Goal: Check status: Check status

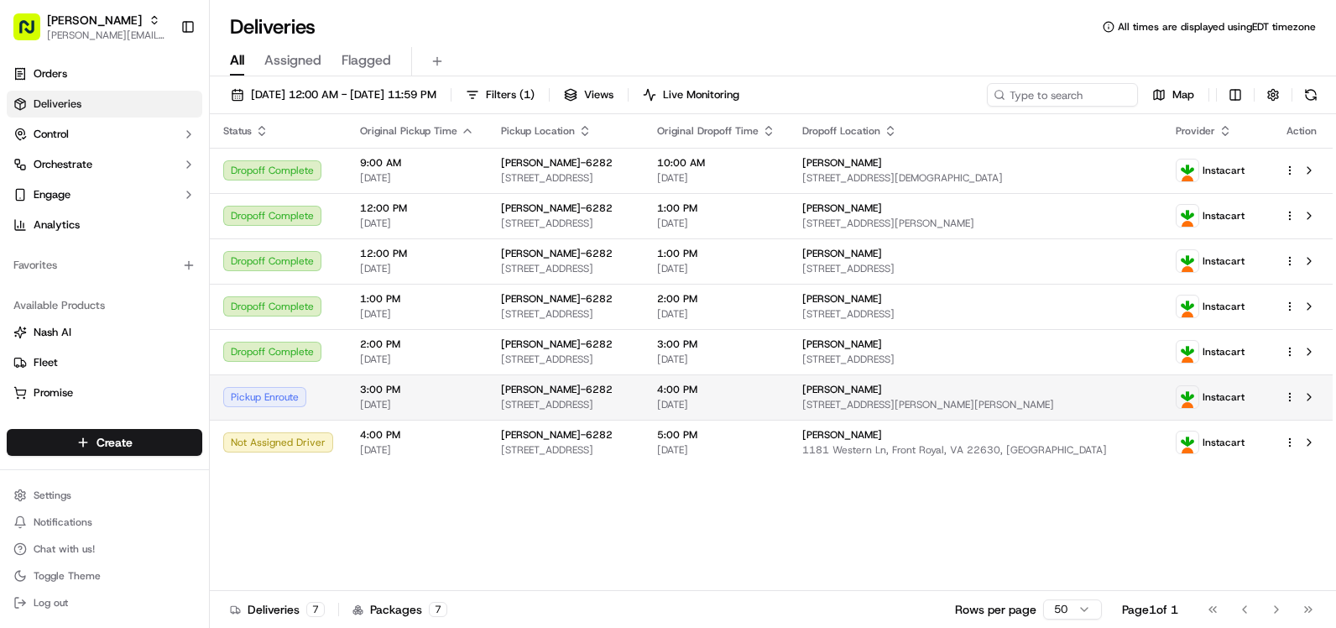
click at [337, 399] on td "Pickup Enroute" at bounding box center [278, 396] width 137 height 45
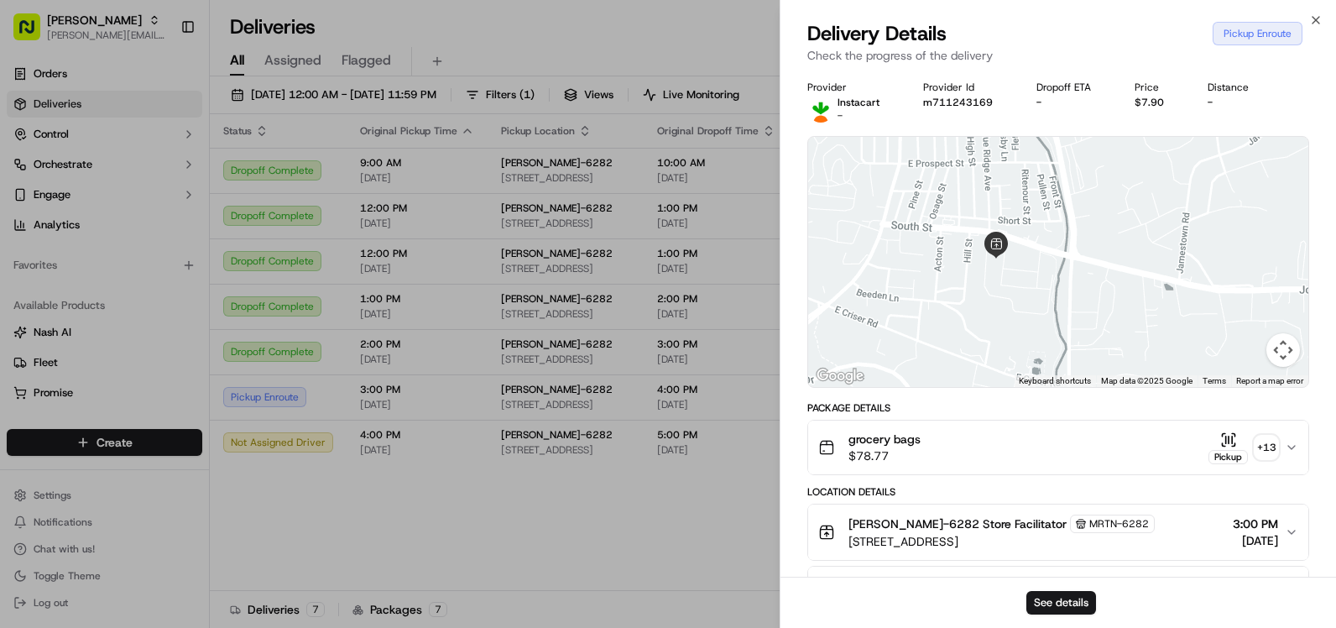
drag, startPoint x: 994, startPoint y: 258, endPoint x: 992, endPoint y: 193, distance: 64.6
click at [992, 193] on div at bounding box center [1058, 262] width 500 height 250
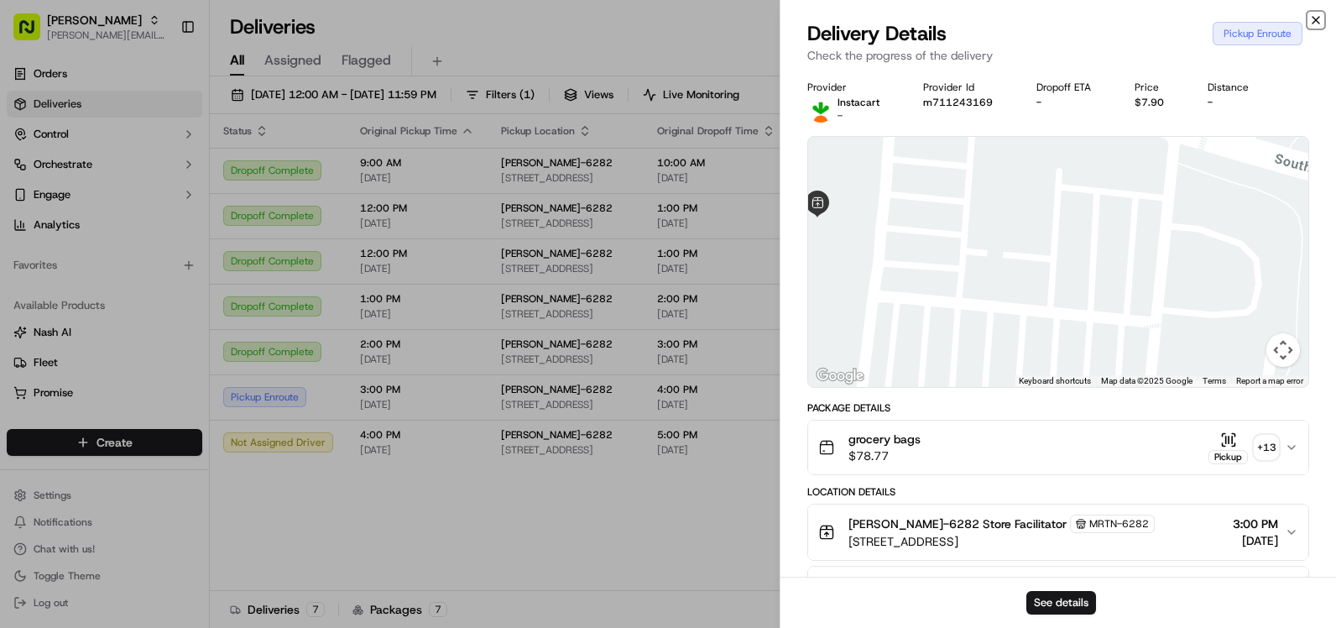
click at [1315, 15] on icon "button" at bounding box center [1315, 19] width 13 height 13
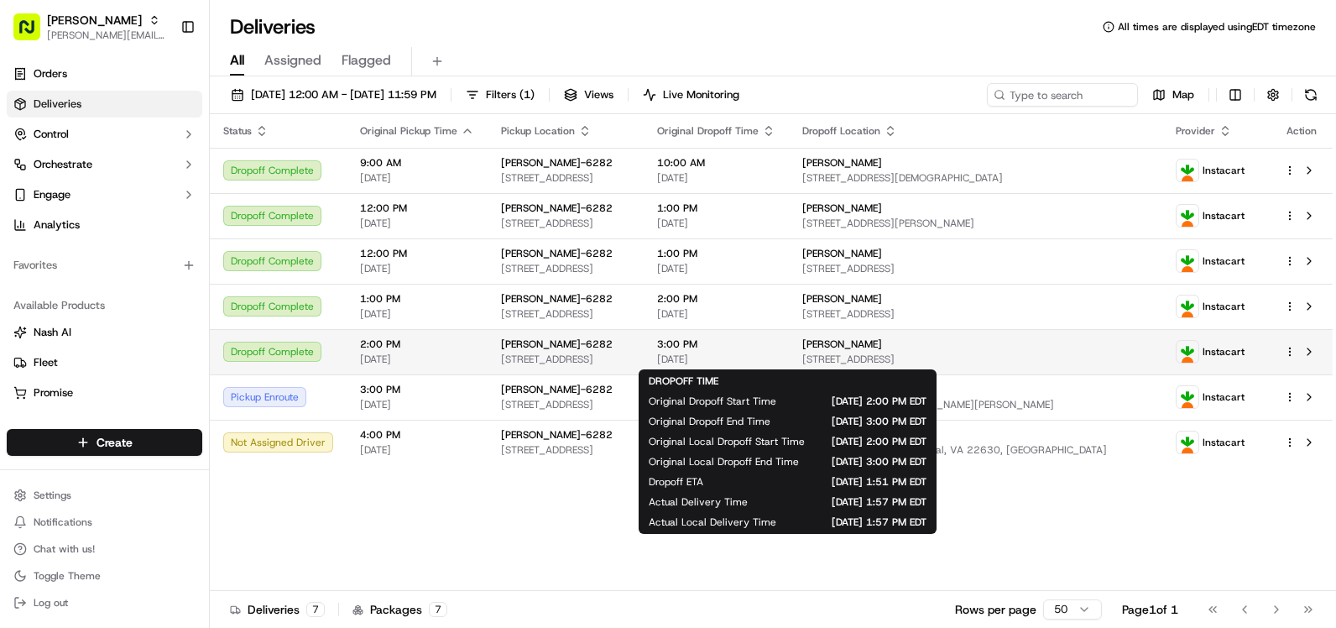
click at [775, 352] on span "[DATE]" at bounding box center [716, 358] width 118 height 13
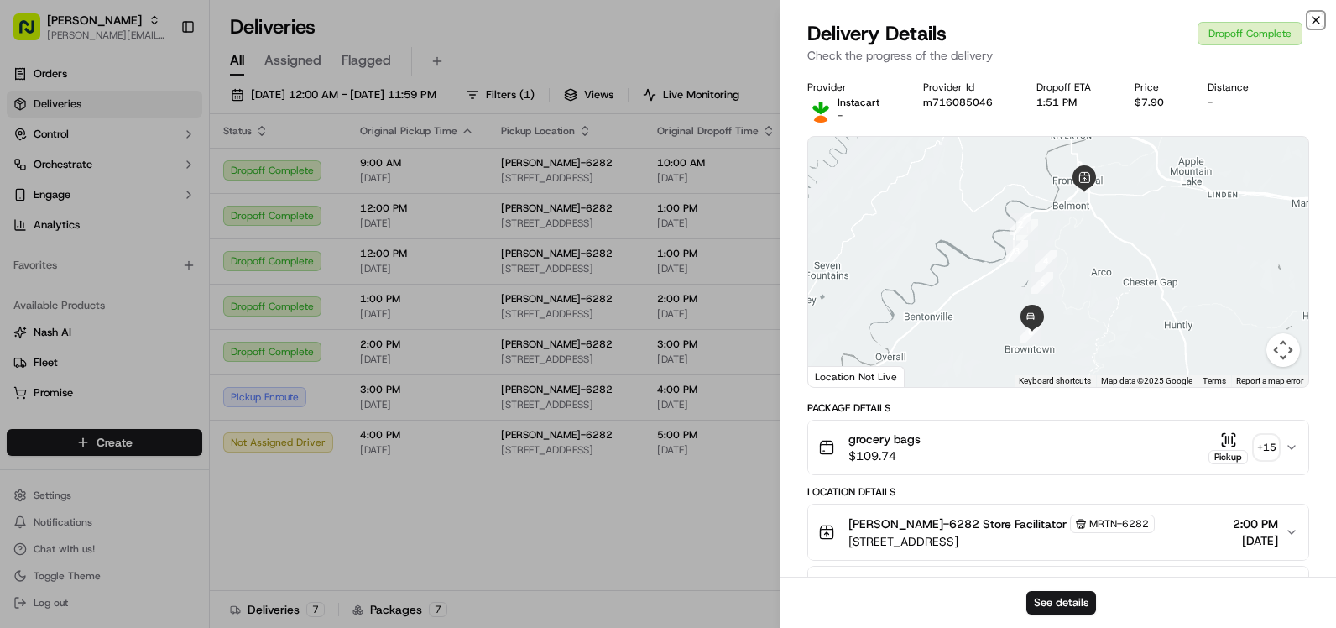
click at [1312, 19] on icon "button" at bounding box center [1315, 19] width 13 height 13
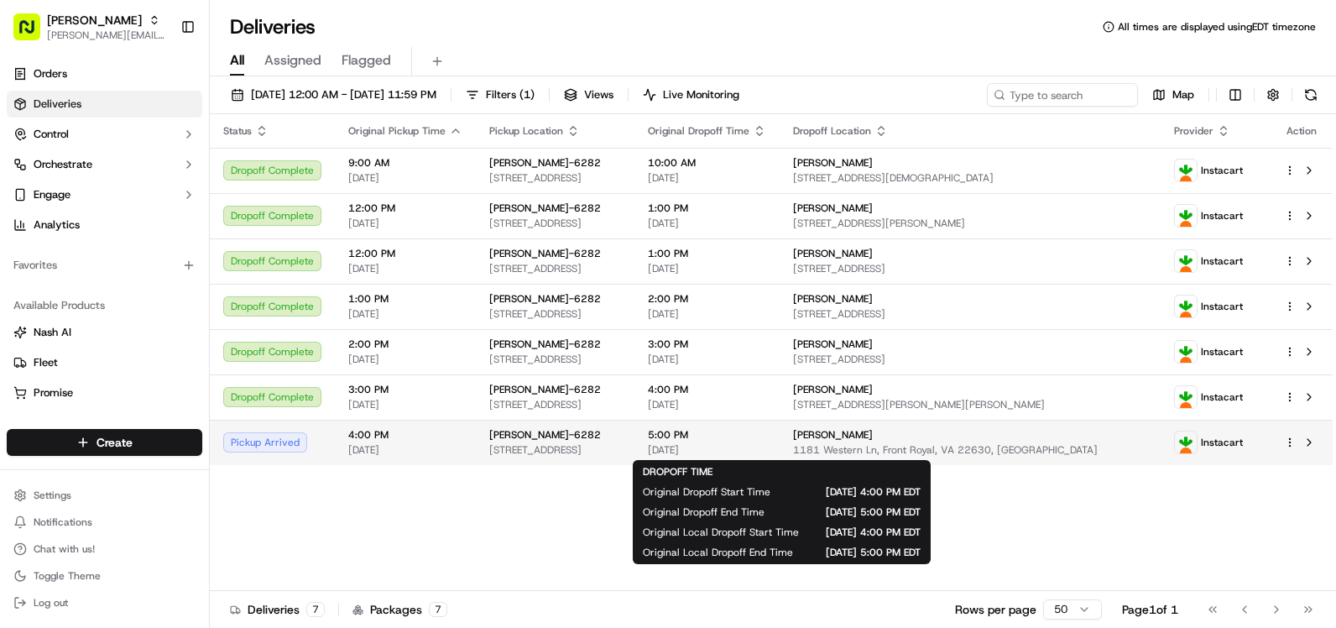
click at [766, 441] on span "5:00 PM" at bounding box center [707, 434] width 118 height 13
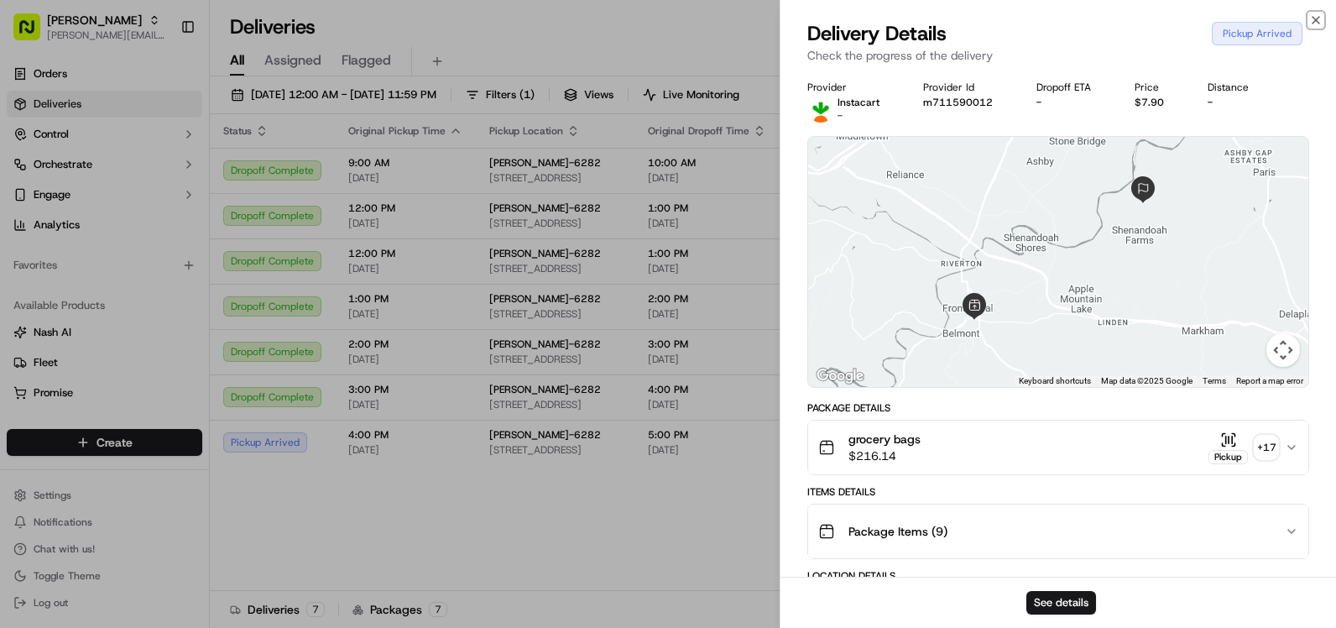
click at [1318, 16] on icon "button" at bounding box center [1315, 19] width 13 height 13
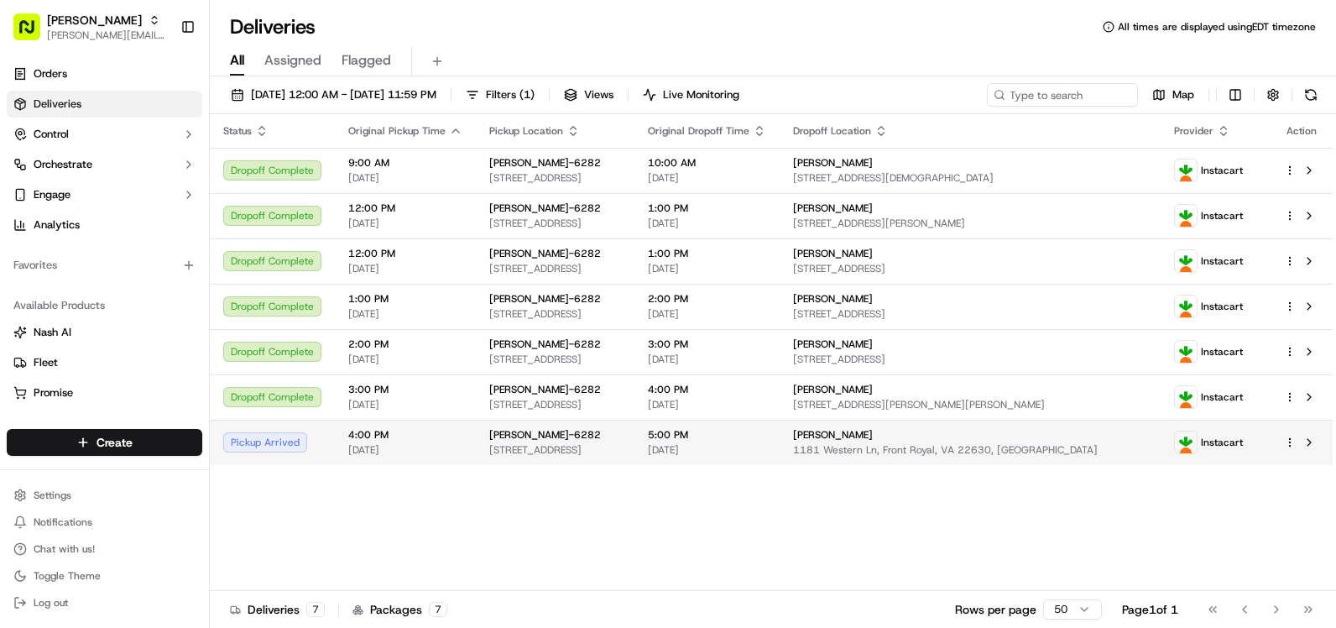
click at [546, 454] on span "[STREET_ADDRESS]" at bounding box center [555, 449] width 132 height 13
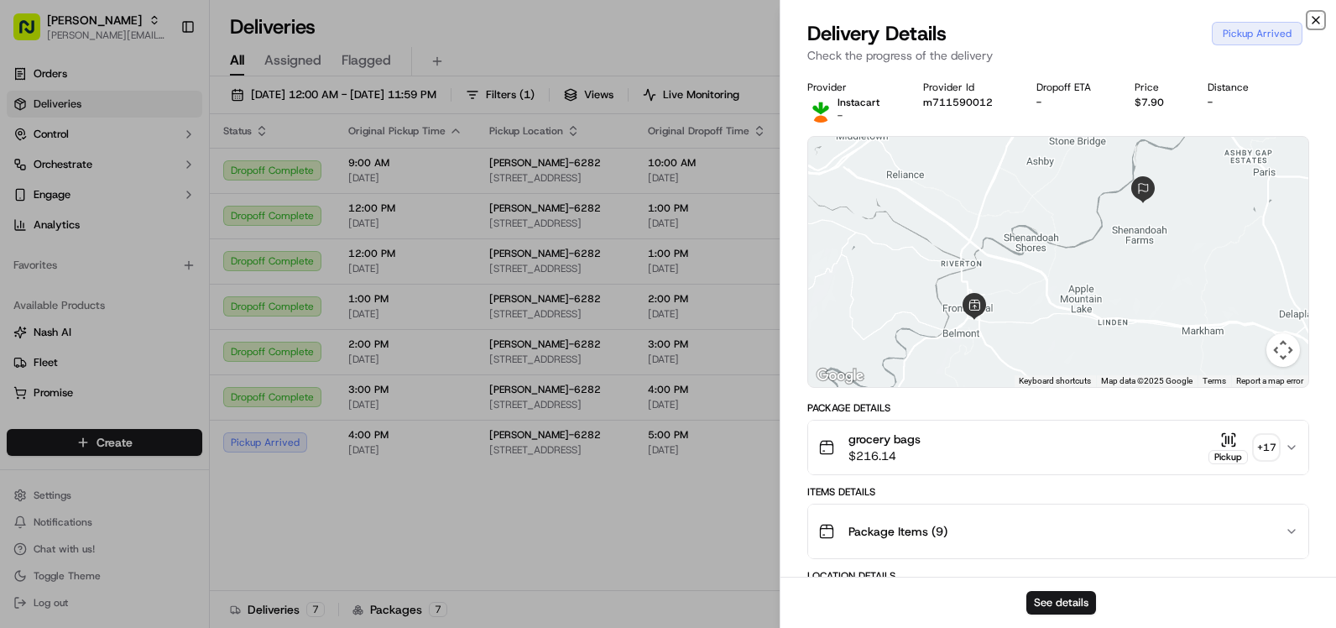
click at [1311, 17] on icon "button" at bounding box center [1315, 19] width 13 height 13
